Goal: Information Seeking & Learning: Learn about a topic

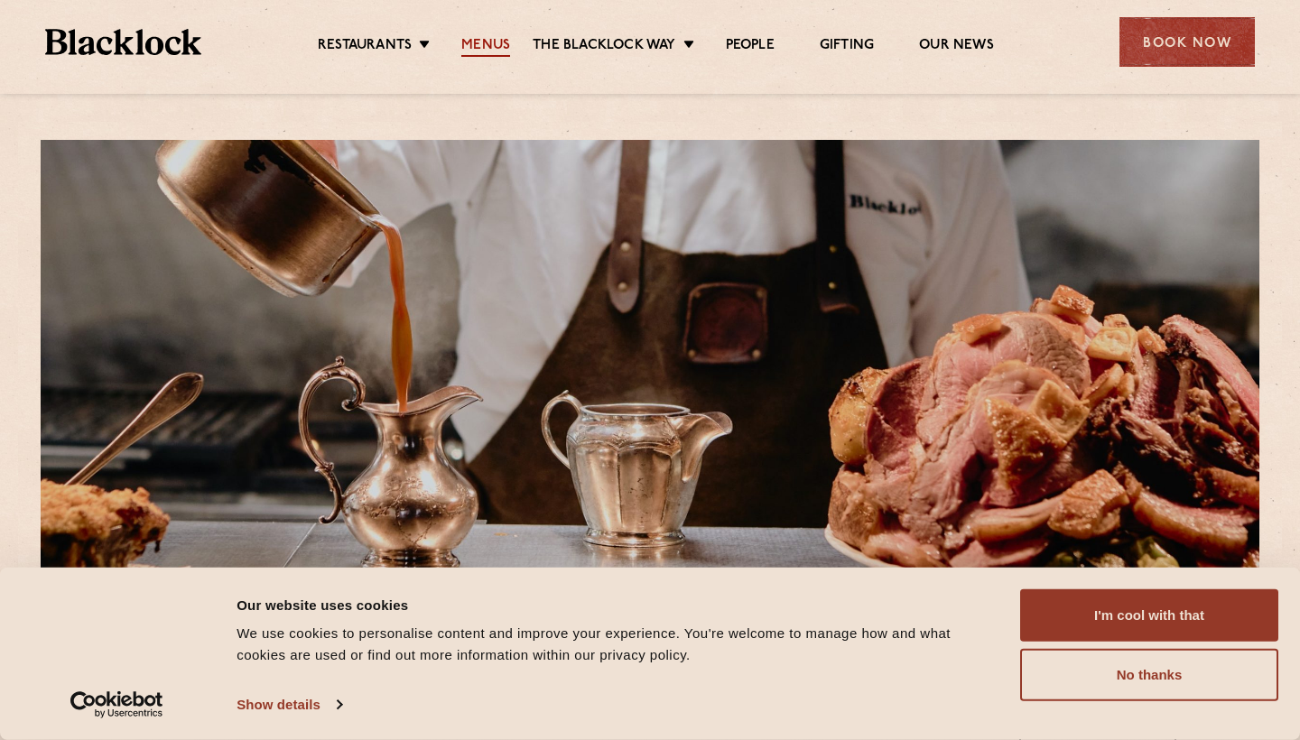
click at [489, 45] on link "Menus" at bounding box center [485, 47] width 49 height 20
